Goal: Task Accomplishment & Management: Manage account settings

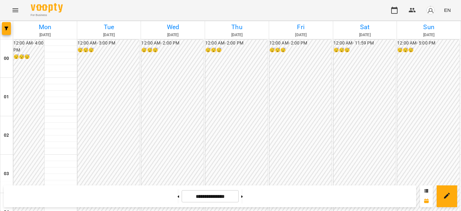
scroll to position [548, 0]
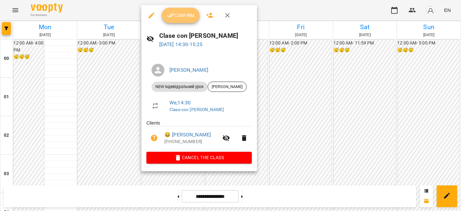
click at [172, 17] on icon "button" at bounding box center [171, 16] width 8 height 8
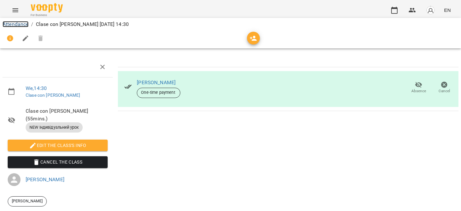
click at [23, 26] on link "Attendance" at bounding box center [16, 24] width 26 height 6
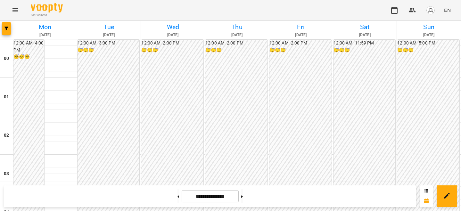
scroll to position [536, 0]
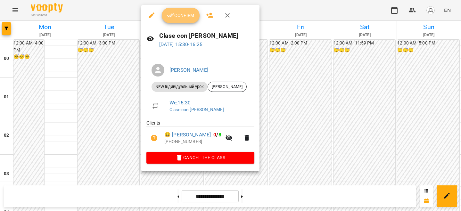
click at [177, 22] on button "Confirm" at bounding box center [181, 15] width 38 height 15
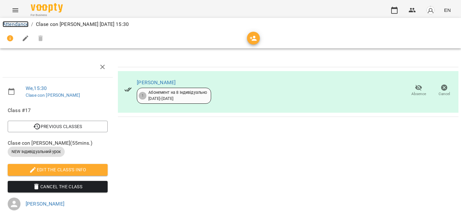
click at [18, 27] on link "Attendance" at bounding box center [16, 24] width 26 height 6
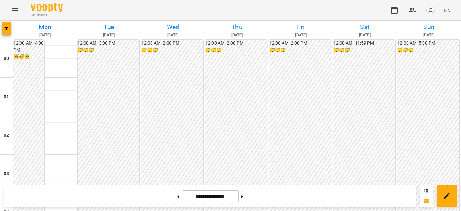
scroll to position [575, 0]
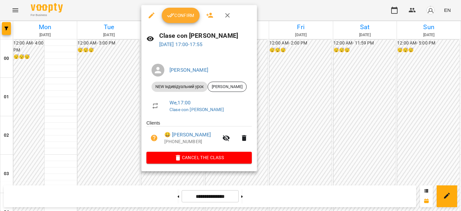
click at [190, 12] on span "Confirm" at bounding box center [181, 16] width 28 height 8
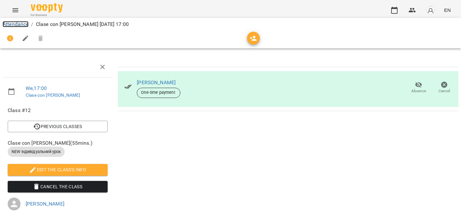
click at [11, 21] on link "Attendance" at bounding box center [16, 24] width 26 height 6
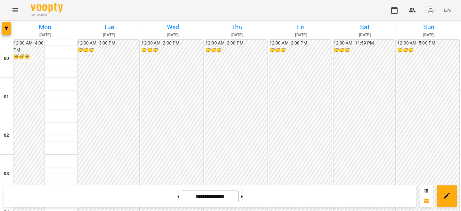
scroll to position [584, 0]
click at [435, 16] on button "button" at bounding box center [430, 10] width 17 height 17
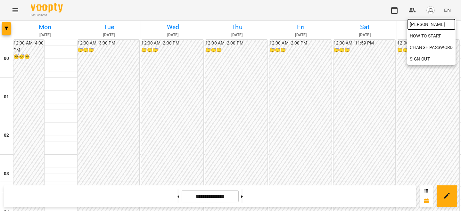
click at [427, 26] on span "[PERSON_NAME]" at bounding box center [431, 25] width 43 height 8
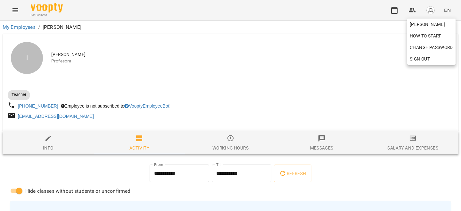
click at [402, 136] on div at bounding box center [230, 105] width 461 height 211
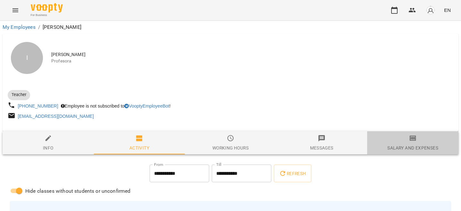
click at [404, 143] on span "Salary and Expenses" at bounding box center [413, 143] width 84 height 17
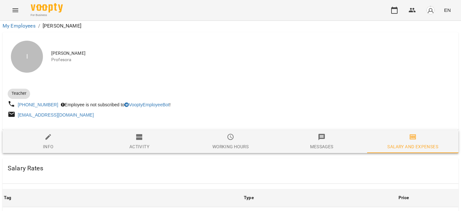
scroll to position [286, 0]
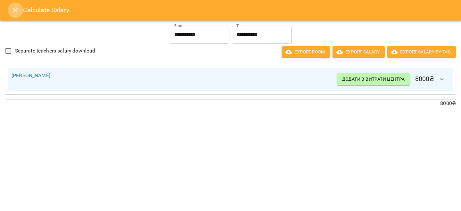
click at [13, 8] on icon "Close" at bounding box center [16, 10] width 8 height 8
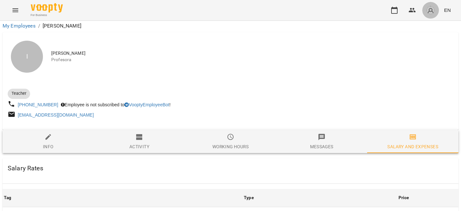
click at [427, 11] on img "button" at bounding box center [430, 10] width 9 height 9
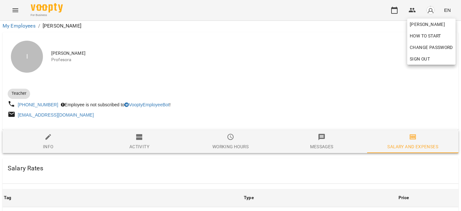
click at [336, 106] on div at bounding box center [230, 105] width 461 height 211
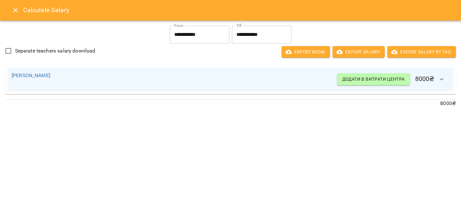
click at [16, 12] on icon "Close" at bounding box center [16, 10] width 8 height 8
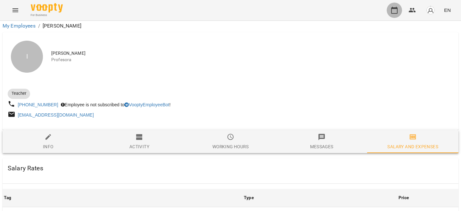
click at [390, 13] on button "button" at bounding box center [394, 10] width 15 height 15
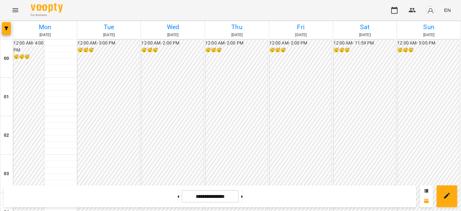
scroll to position [561, 0]
click at [243, 197] on button at bounding box center [242, 196] width 2 height 14
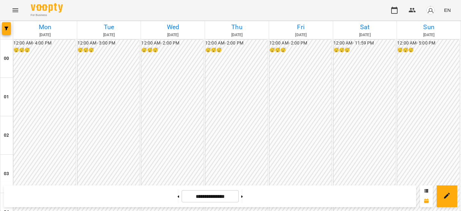
scroll to position [631, 0]
click at [243, 192] on button at bounding box center [242, 196] width 2 height 14
click at [243, 197] on button at bounding box center [242, 196] width 2 height 14
type input "**********"
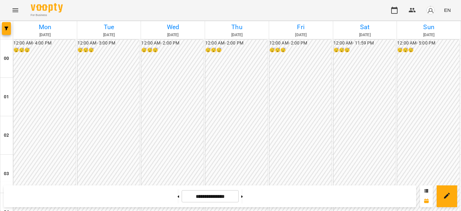
scroll to position [516, 0]
